Goal: Transaction & Acquisition: Purchase product/service

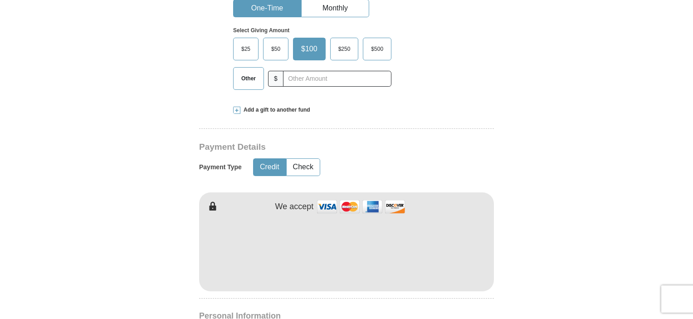
scroll to position [339, 0]
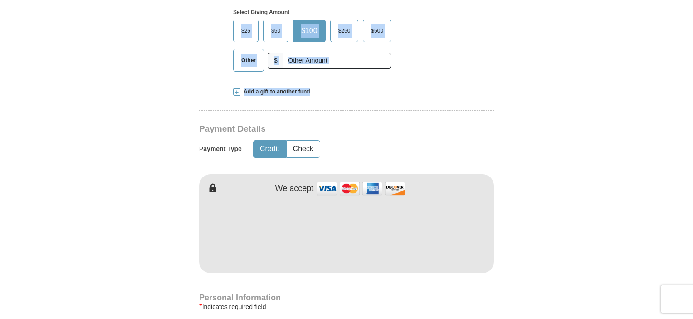
drag, startPoint x: 691, startPoint y: 89, endPoint x: 688, endPoint y: 78, distance: 11.2
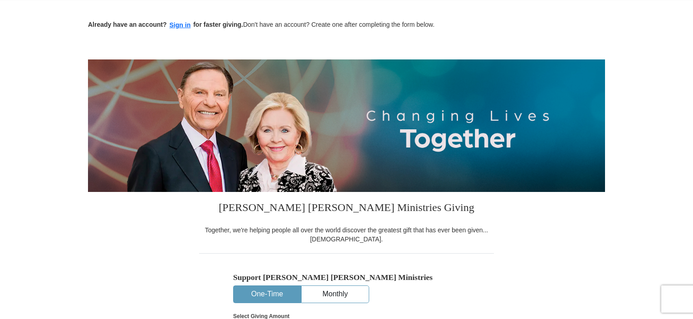
scroll to position [0, 0]
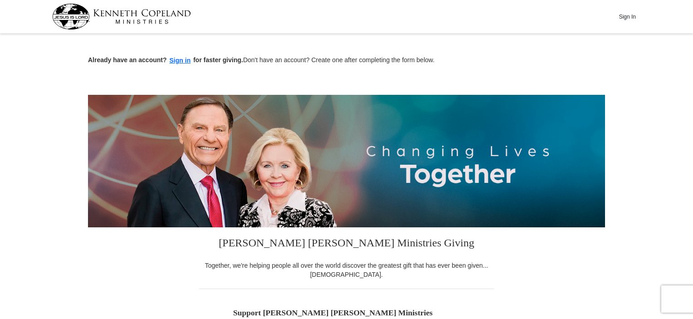
click at [155, 16] on img at bounding box center [121, 17] width 139 height 26
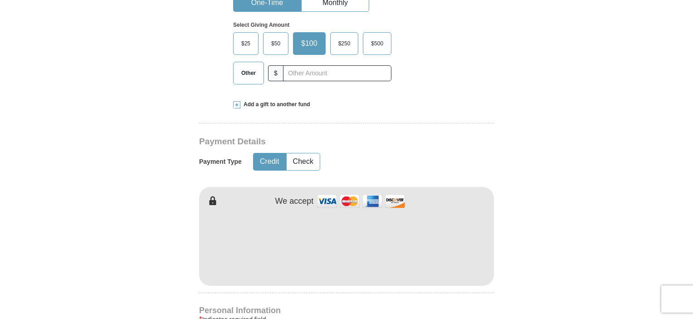
scroll to position [345, 0]
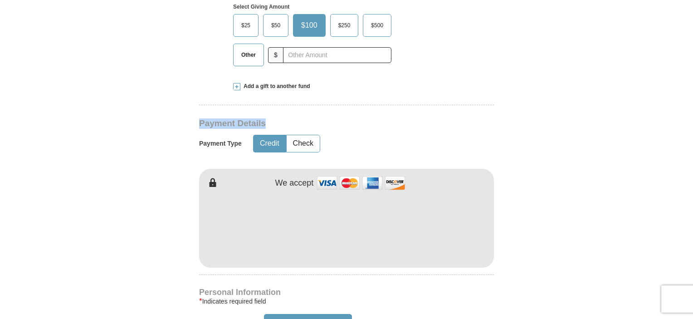
drag, startPoint x: 693, startPoint y: 109, endPoint x: 696, endPoint y: 123, distance: 13.4
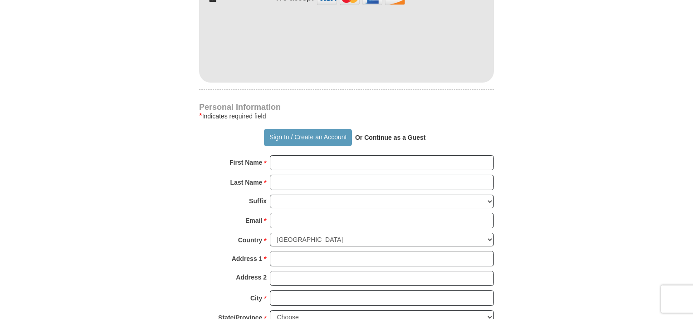
scroll to position [568, 0]
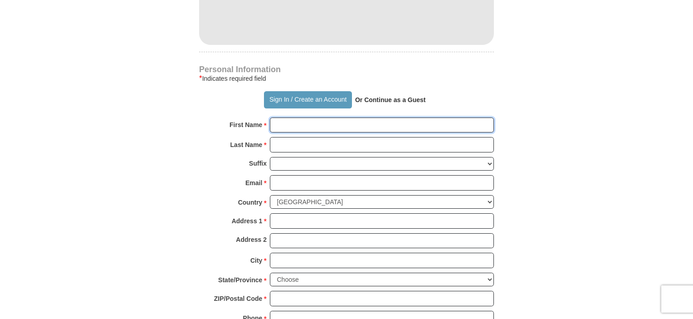
click at [335, 123] on input "First Name *" at bounding box center [382, 125] width 224 height 15
type input "Sharon"
click at [329, 148] on input "Last Name *" at bounding box center [382, 144] width 224 height 15
type input "Chancellor"
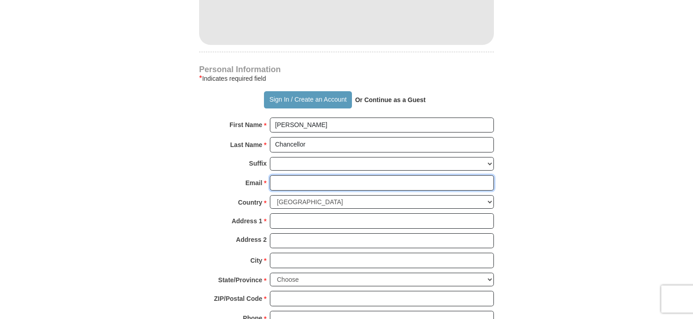
click at [304, 184] on input "Email *" at bounding box center [382, 182] width 224 height 15
type input "ms_sdchance@yahoo.com"
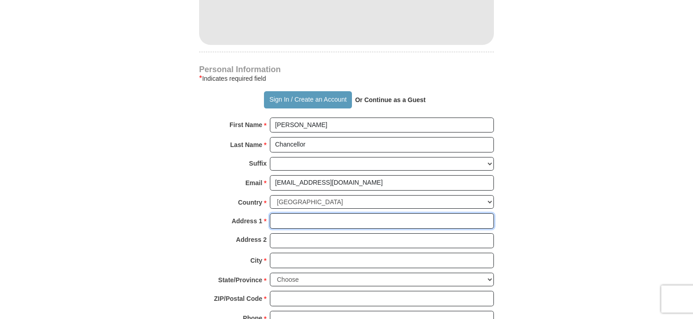
click at [304, 218] on input "Address 1 *" at bounding box center [382, 220] width 224 height 15
type input "4767 OLD POPLAR RD"
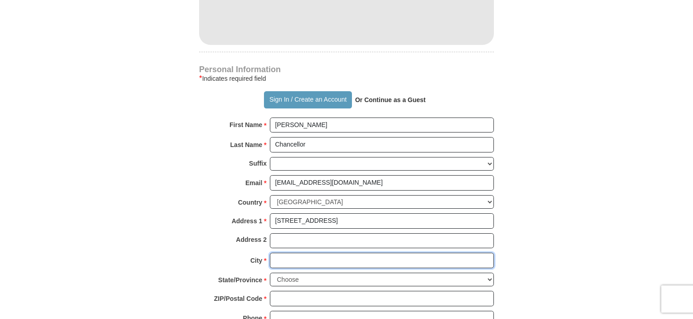
type input "JACKSON"
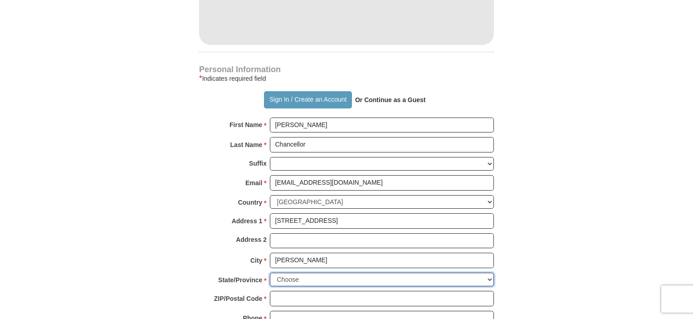
select select "MS"
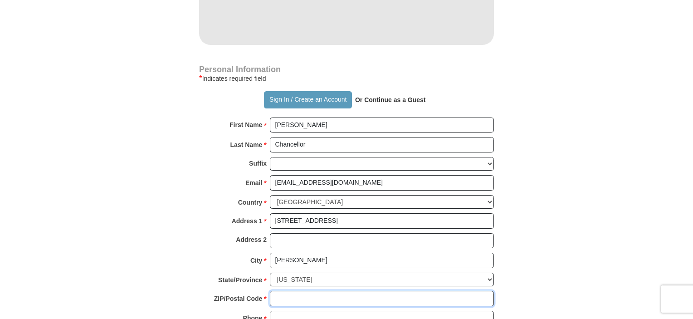
type input "39212"
type input "6018502275"
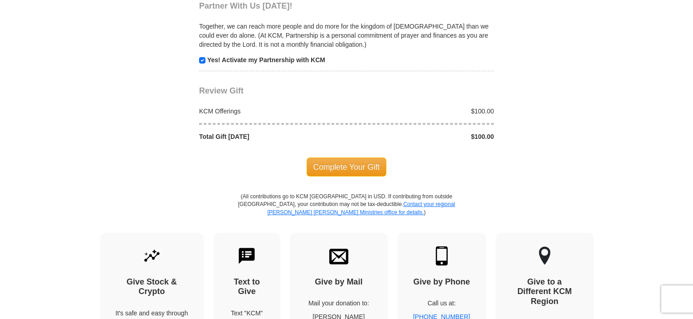
scroll to position [956, 0]
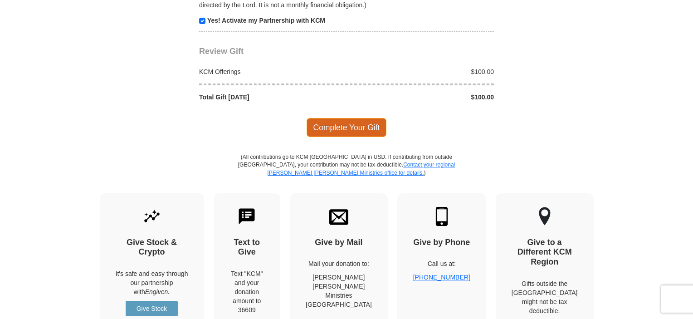
click at [360, 126] on span "Complete Your Gift" at bounding box center [347, 127] width 80 height 19
